Goal: Check status: Check status

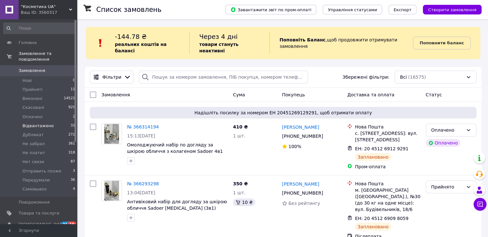
click at [47, 123] on span "Відвантажено" at bounding box center [37, 126] width 31 height 6
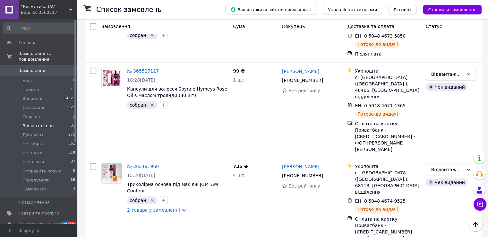
scroll to position [1843, 0]
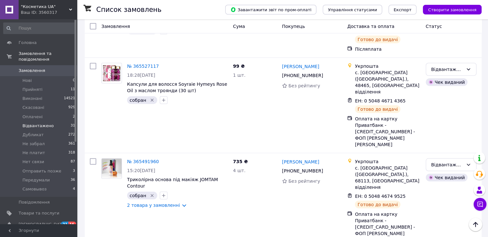
click at [21, 68] on span "Замовлення" at bounding box center [32, 71] width 27 height 6
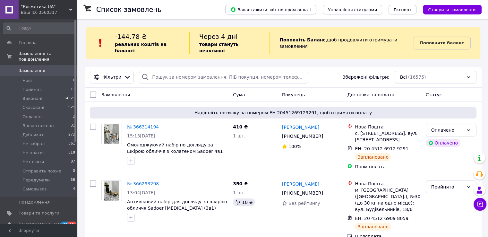
click at [72, 8] on icon at bounding box center [70, 9] width 3 height 3
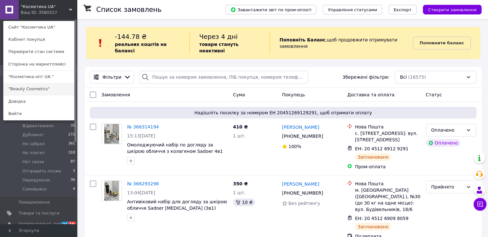
click at [31, 87] on link ""Beauty Cosmetics"" at bounding box center [39, 89] width 71 height 12
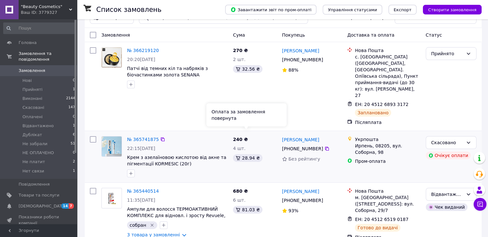
scroll to position [128, 0]
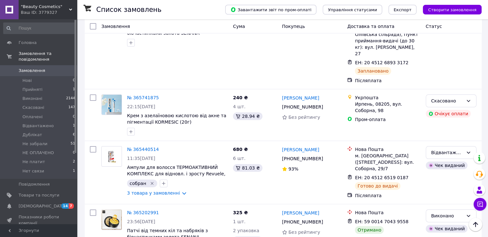
click at [69, 8] on icon at bounding box center [70, 9] width 3 height 3
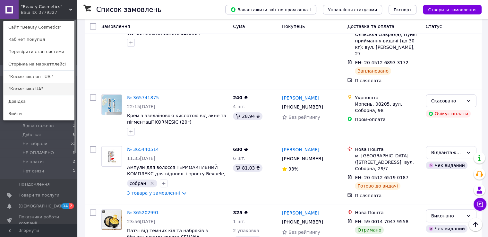
click at [29, 89] on link ""Косметика UA"" at bounding box center [39, 89] width 71 height 12
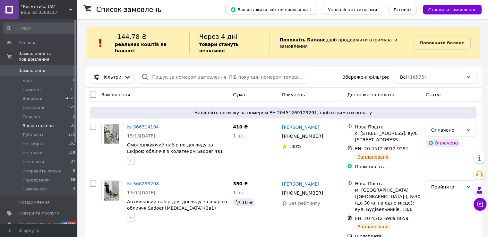
click at [44, 123] on span "Відвантажено" at bounding box center [37, 126] width 31 height 6
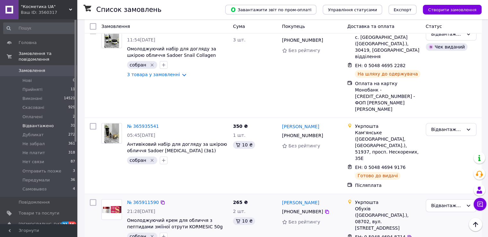
scroll to position [688, 0]
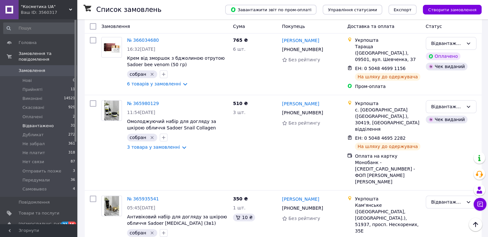
click at [47, 12] on div "Ваш ID: 3560317" at bounding box center [49, 13] width 56 height 6
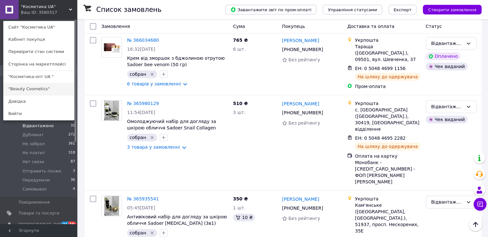
click at [40, 88] on link ""Beauty Cosmetics"" at bounding box center [39, 89] width 71 height 12
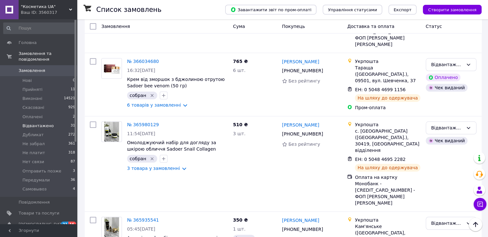
scroll to position [656, 0]
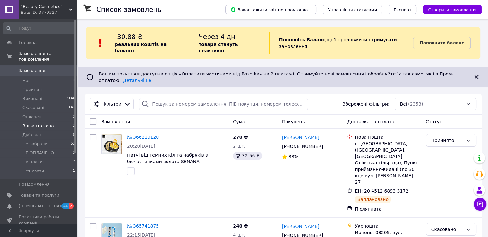
click at [39, 123] on span "Відвантажено" at bounding box center [37, 126] width 31 height 6
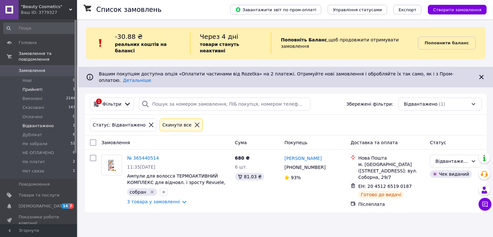
click at [37, 87] on span "Прийняті" at bounding box center [32, 90] width 20 height 6
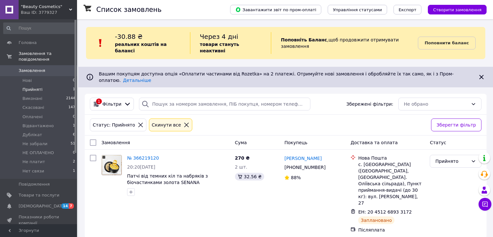
click at [47, 8] on span ""Beauty Cosmetics"" at bounding box center [45, 7] width 48 height 6
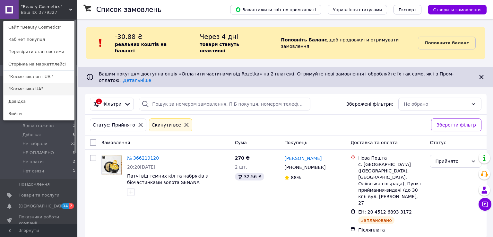
click at [30, 88] on link ""Косметика UA"" at bounding box center [39, 89] width 71 height 12
